Goal: Information Seeking & Learning: Learn about a topic

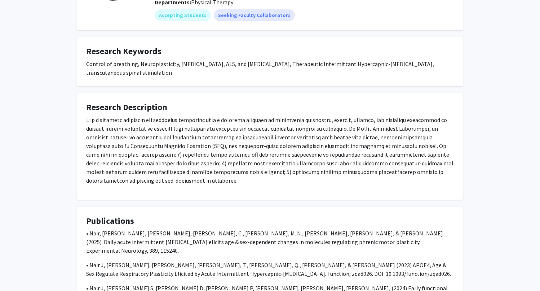
scroll to position [97, 0]
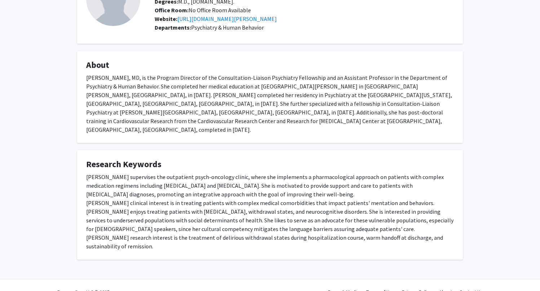
scroll to position [63, 0]
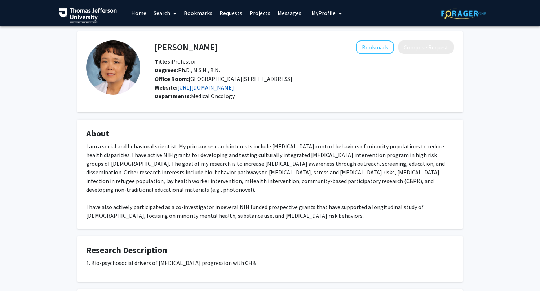
click at [234, 90] on link "https://www.jefferson.edu/academics/colleges-schools-institutes/skmc/department…" at bounding box center [205, 87] width 57 height 7
